Goal: Information Seeking & Learning: Learn about a topic

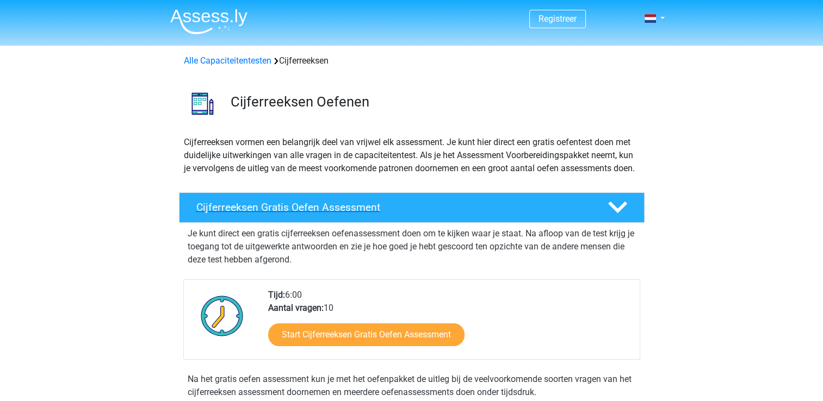
click at [261, 214] on h4 "Cijferreeksen Gratis Oefen Assessment" at bounding box center [393, 207] width 394 height 13
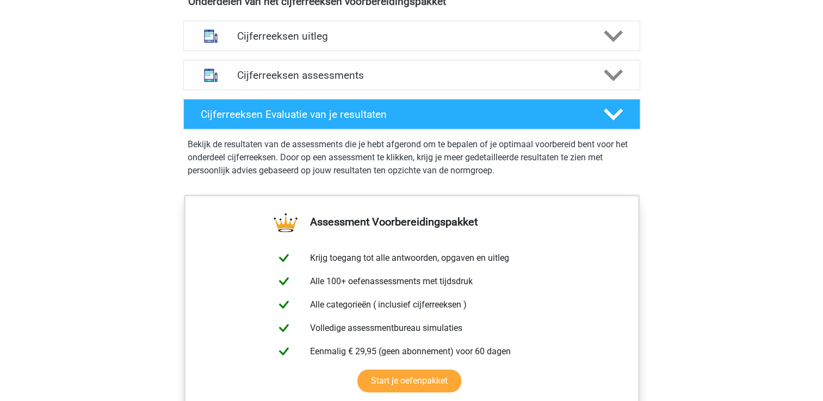
scroll to position [497, 0]
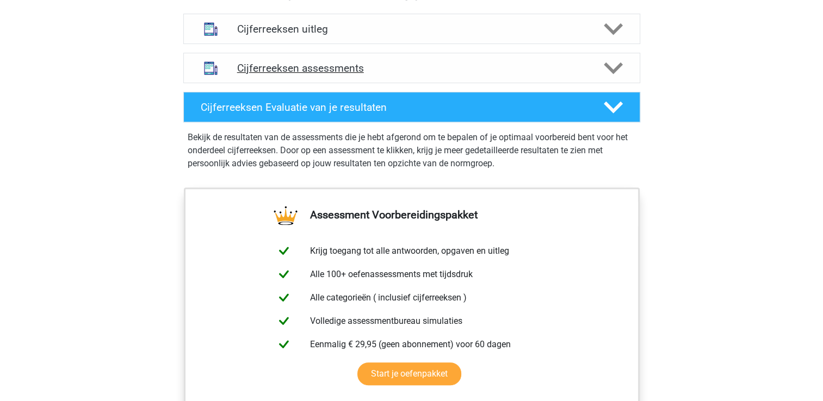
click at [320, 83] on div "Cijferreeksen assessments" at bounding box center [411, 68] width 457 height 30
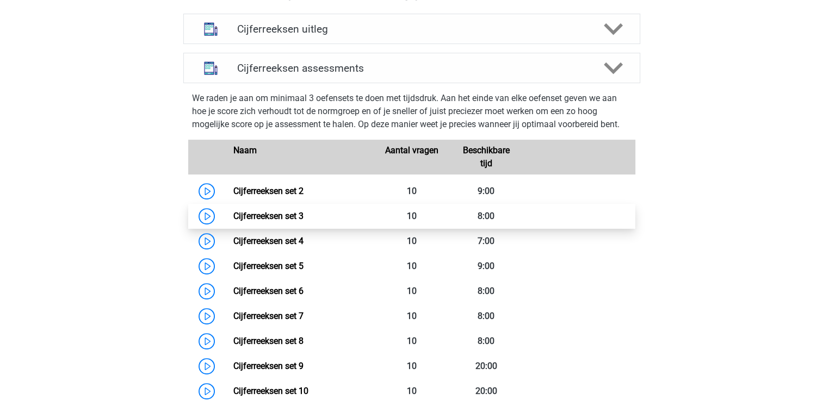
click at [274, 221] on link "Cijferreeksen set 3" at bounding box center [268, 216] width 70 height 10
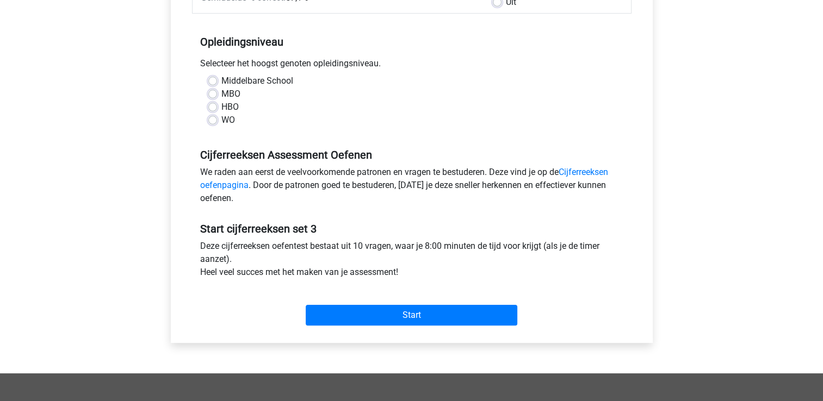
scroll to position [198, 0]
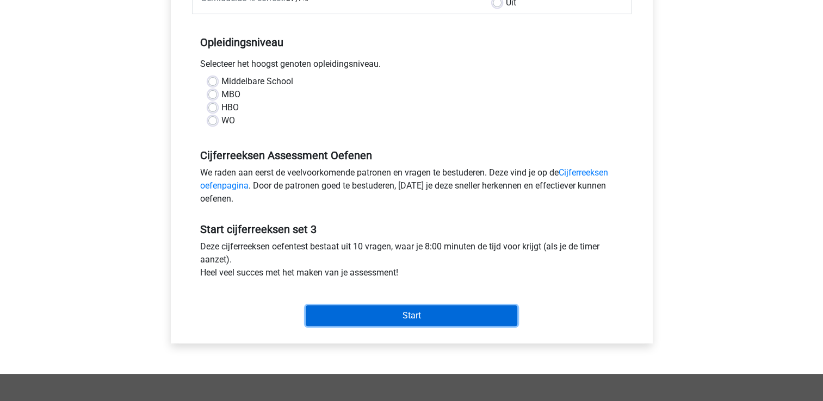
click at [469, 313] on input "Start" at bounding box center [412, 316] width 212 height 21
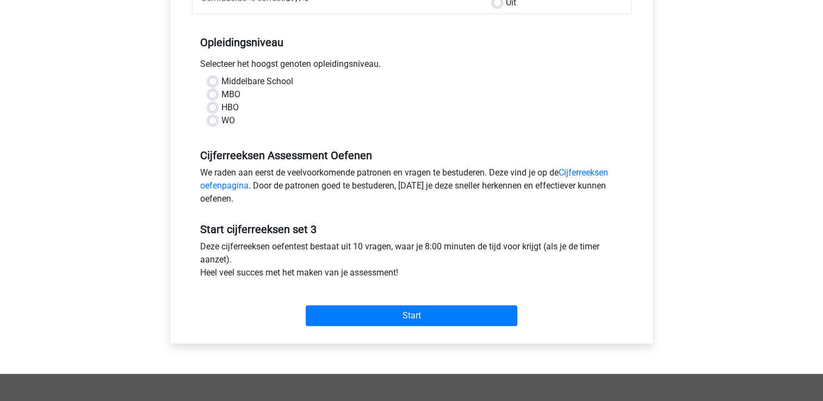
click at [347, 131] on div "Middelbare School MBO HBO WO" at bounding box center [412, 105] width 440 height 61
click at [221, 83] on label "Middelbare School" at bounding box center [257, 81] width 72 height 13
click at [213, 83] on input "Middelbare School" at bounding box center [212, 80] width 9 height 11
radio input "true"
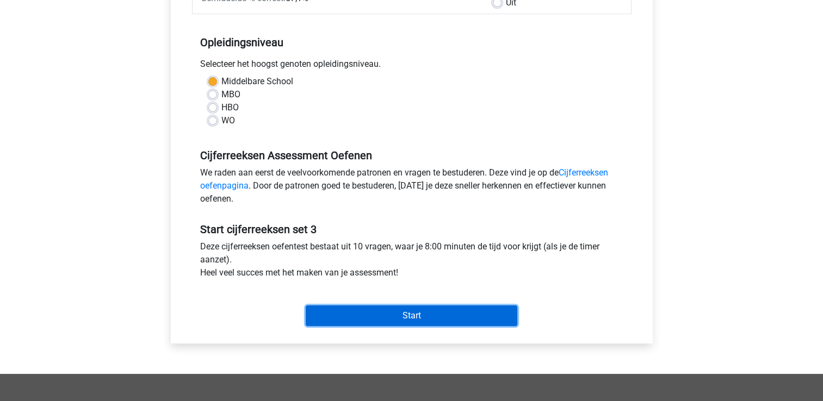
click at [420, 317] on input "Start" at bounding box center [412, 316] width 212 height 21
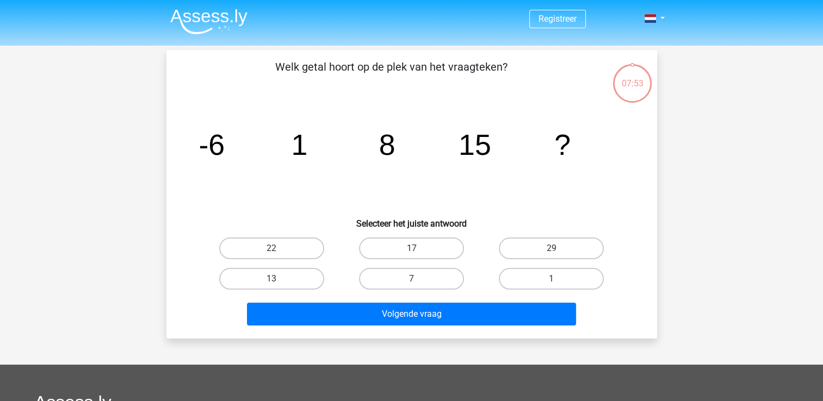
click at [417, 279] on input "7" at bounding box center [414, 282] width 7 height 7
radio input "true"
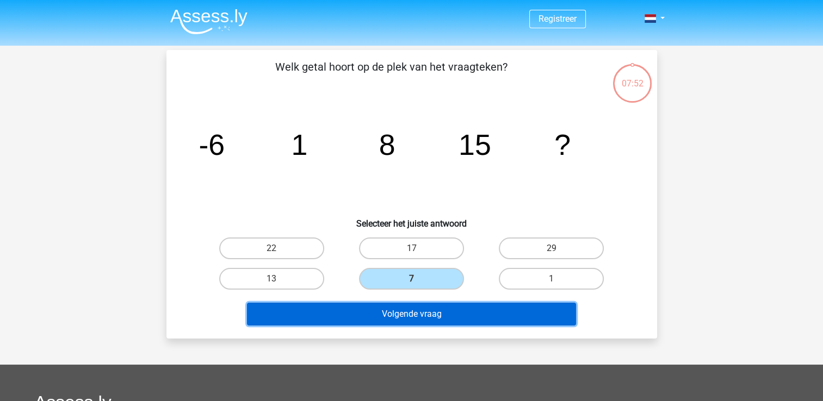
click at [411, 314] on button "Volgende vraag" at bounding box center [411, 314] width 329 height 23
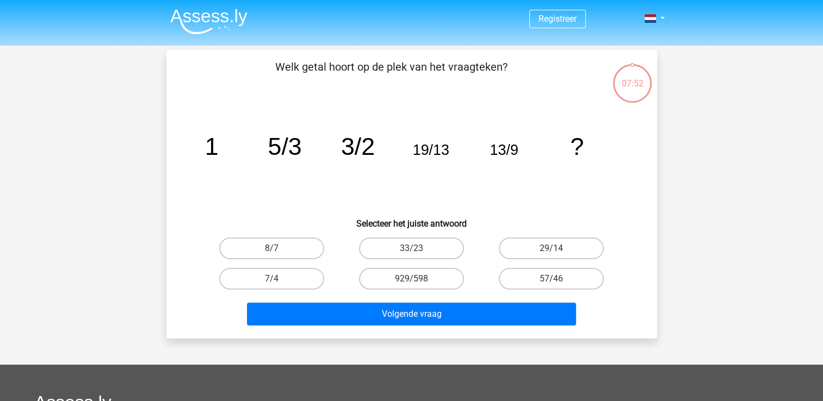
scroll to position [50, 0]
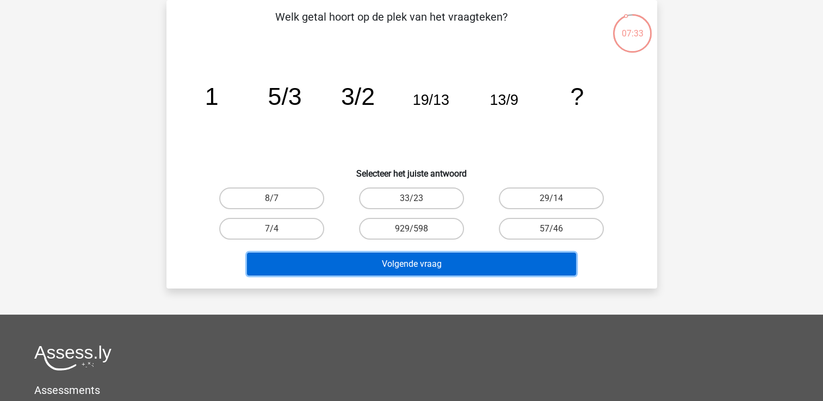
click at [378, 269] on button "Volgende vraag" at bounding box center [411, 264] width 329 height 23
click at [403, 264] on button "Volgende vraag" at bounding box center [411, 264] width 329 height 23
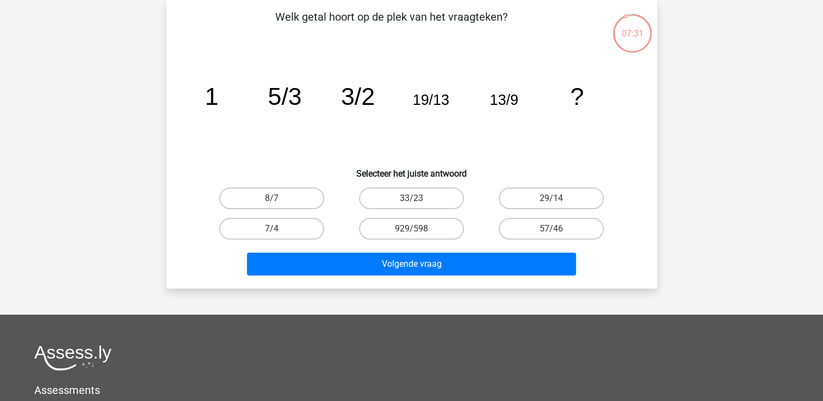
click at [416, 199] on input "33/23" at bounding box center [414, 202] width 7 height 7
radio input "true"
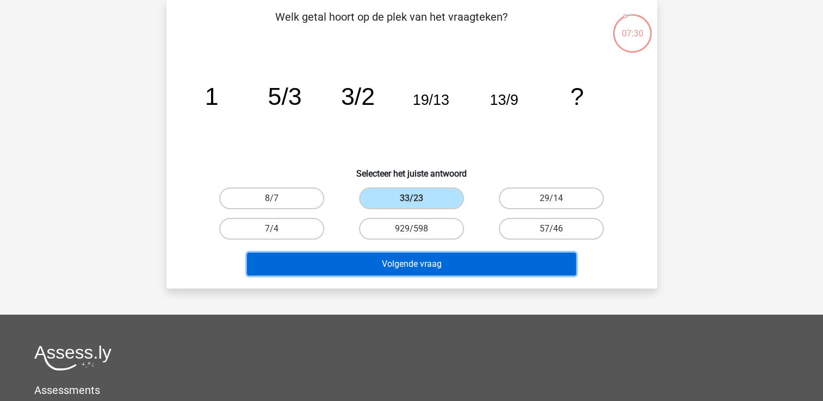
click at [397, 254] on button "Volgende vraag" at bounding box center [411, 264] width 329 height 23
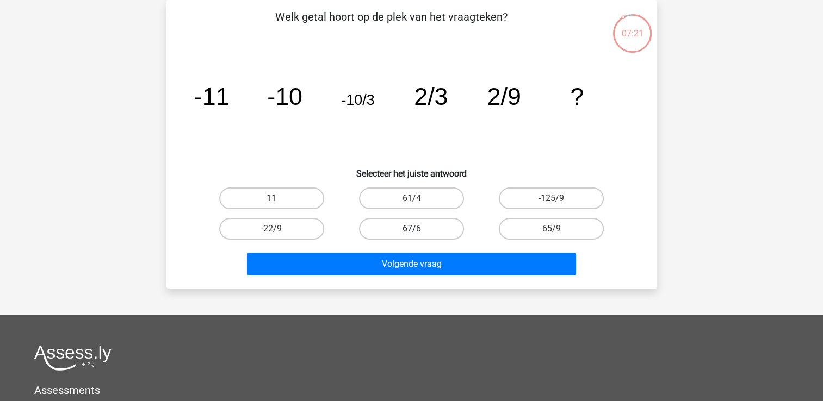
click at [405, 227] on label "67/6" at bounding box center [411, 229] width 105 height 22
click at [411, 229] on input "67/6" at bounding box center [414, 232] width 7 height 7
radio input "true"
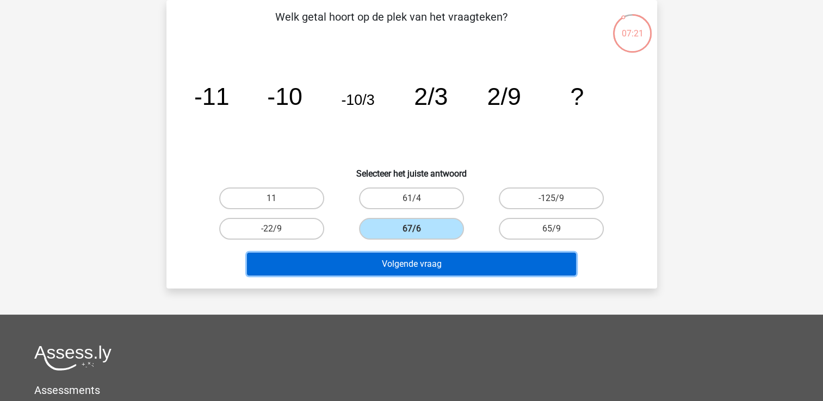
click at [414, 264] on button "Volgende vraag" at bounding box center [411, 264] width 329 height 23
